Goal: Information Seeking & Learning: Check status

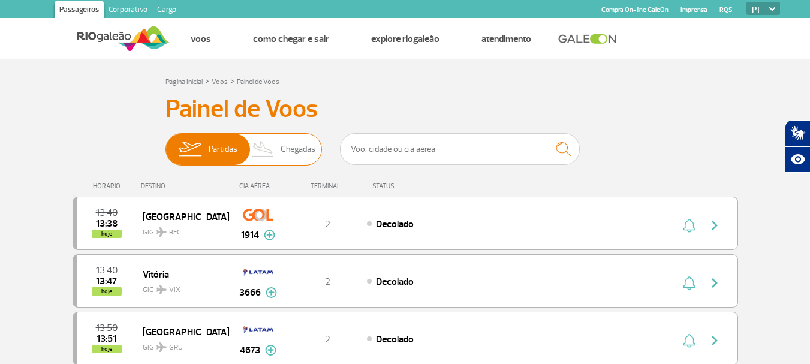
click at [294, 149] on span "Chegadas" at bounding box center [298, 149] width 35 height 31
click at [165, 143] on input "Partidas Chegadas" at bounding box center [165, 143] width 0 height 0
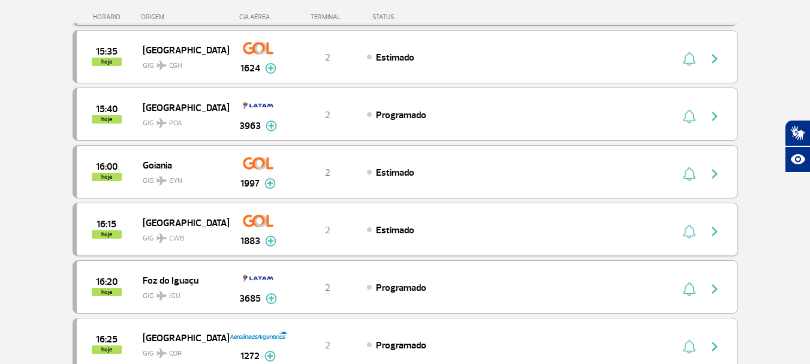
scroll to position [839, 0]
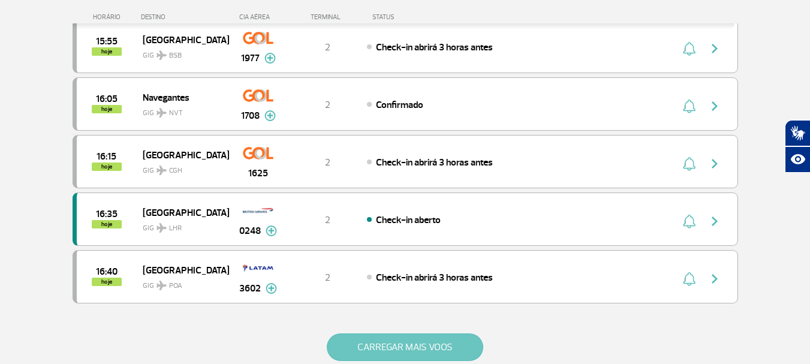
scroll to position [1079, 0]
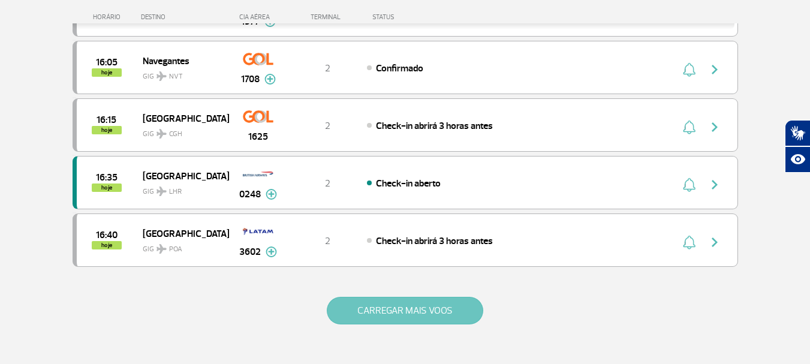
click at [388, 306] on button "CARREGAR MAIS VOOS" at bounding box center [405, 311] width 156 height 28
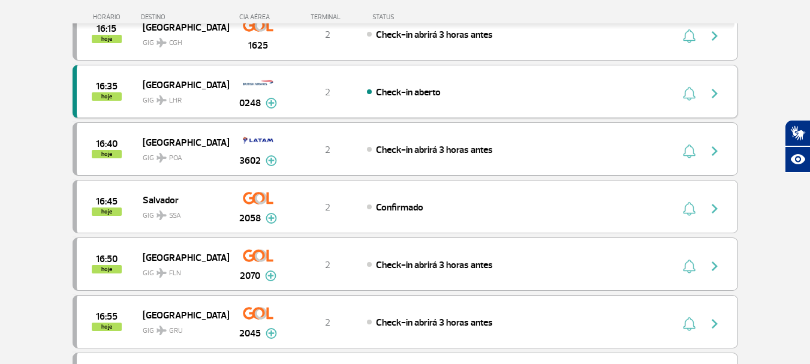
scroll to position [1199, 0]
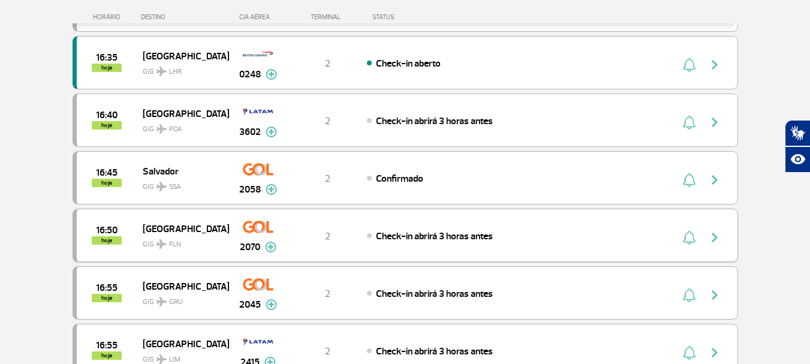
click at [272, 245] on img at bounding box center [270, 247] width 11 height 11
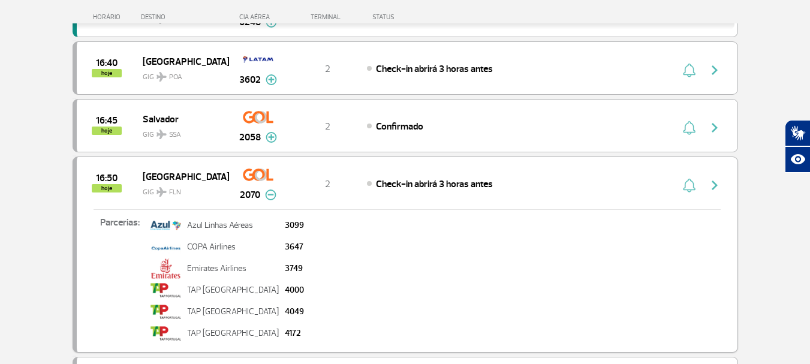
scroll to position [1259, 0]
